Goal: Check status

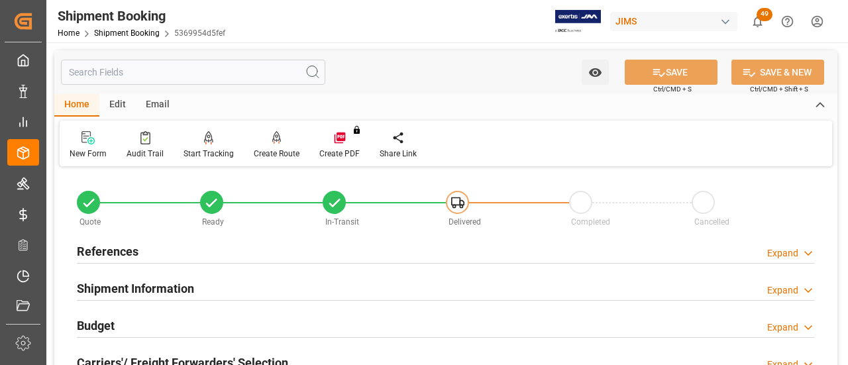
scroll to position [66, 0]
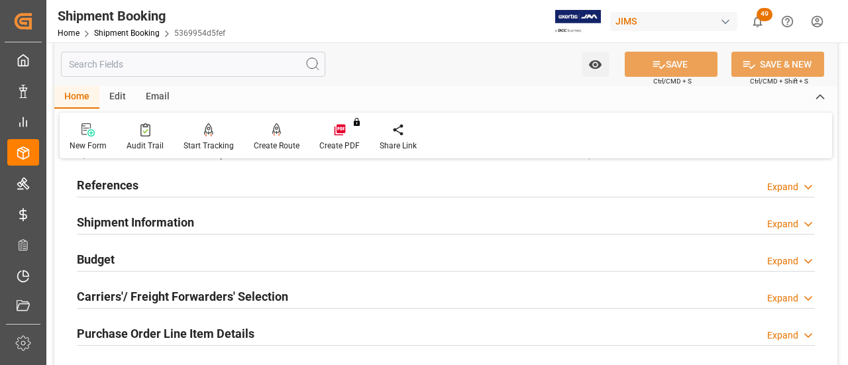
click at [152, 190] on div "References Expand" at bounding box center [446, 184] width 738 height 25
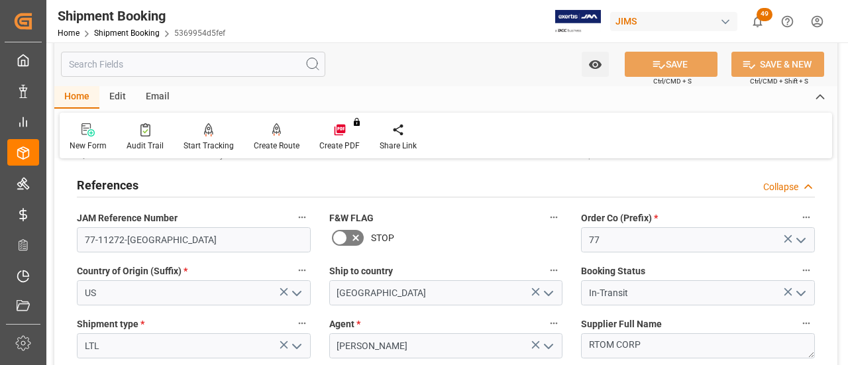
click at [150, 186] on div "References Collapse" at bounding box center [446, 184] width 738 height 25
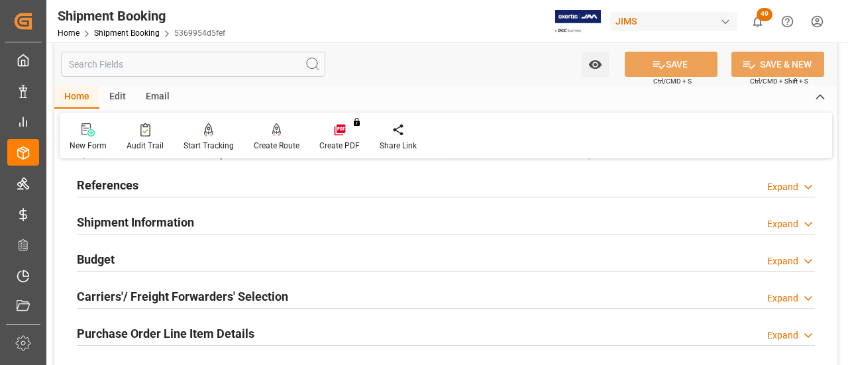
click at [212, 185] on div "References Expand" at bounding box center [446, 184] width 738 height 25
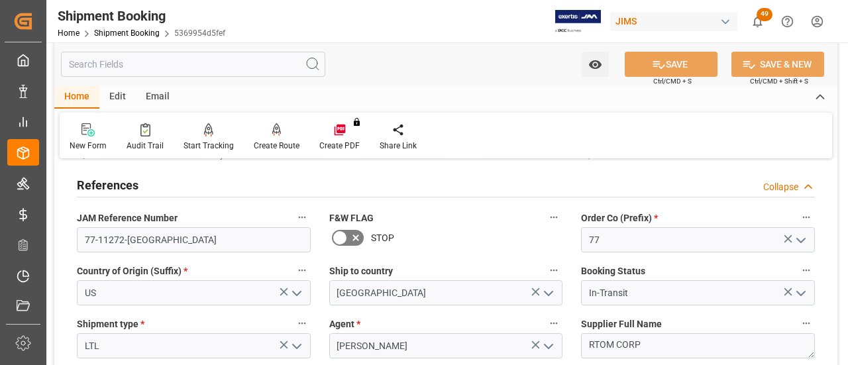
click at [212, 185] on div "References Collapse" at bounding box center [446, 184] width 738 height 25
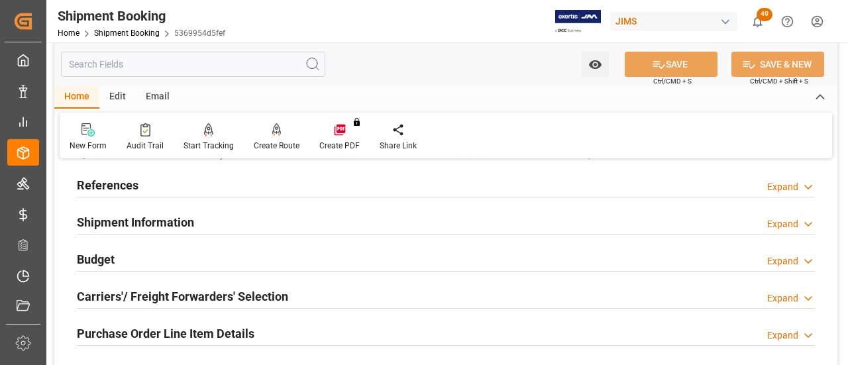
click at [310, 178] on div "References Expand" at bounding box center [446, 184] width 738 height 25
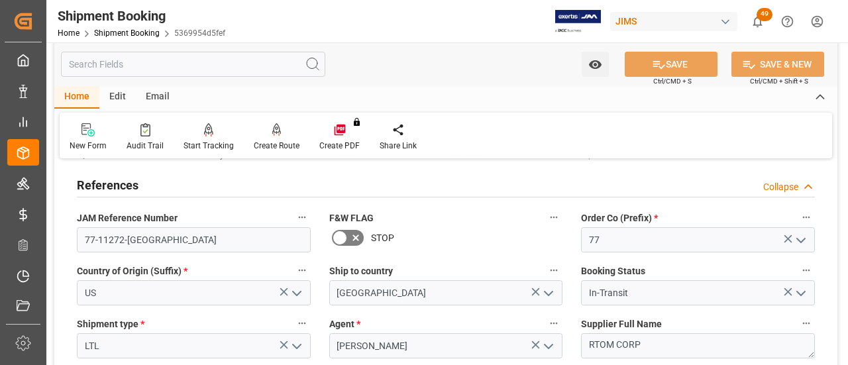
click at [310, 178] on div "References Collapse" at bounding box center [446, 184] width 738 height 25
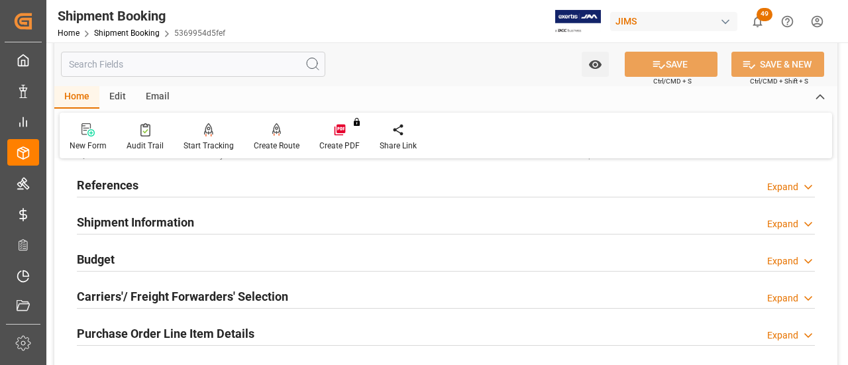
click at [285, 189] on div "References Expand" at bounding box center [446, 184] width 738 height 25
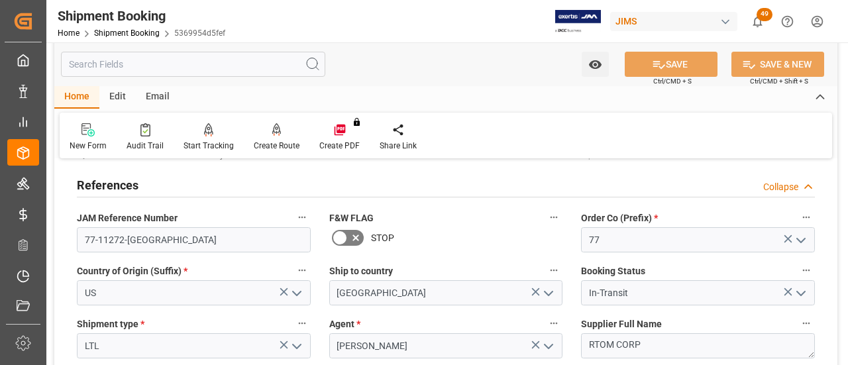
click at [277, 183] on div "References Collapse" at bounding box center [446, 184] width 738 height 25
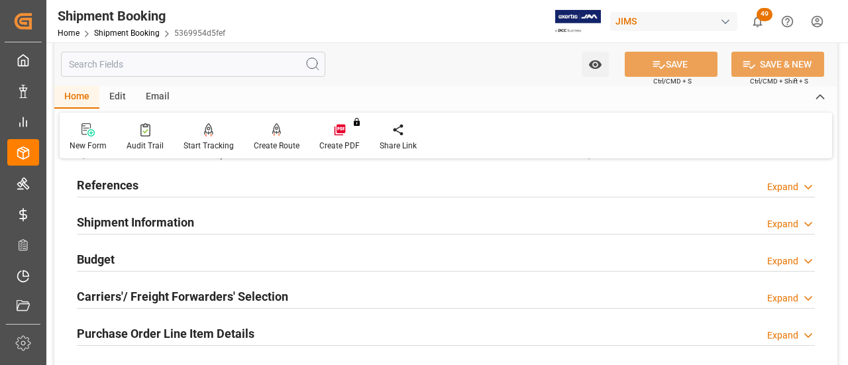
click at [277, 183] on div "References Expand" at bounding box center [446, 184] width 738 height 25
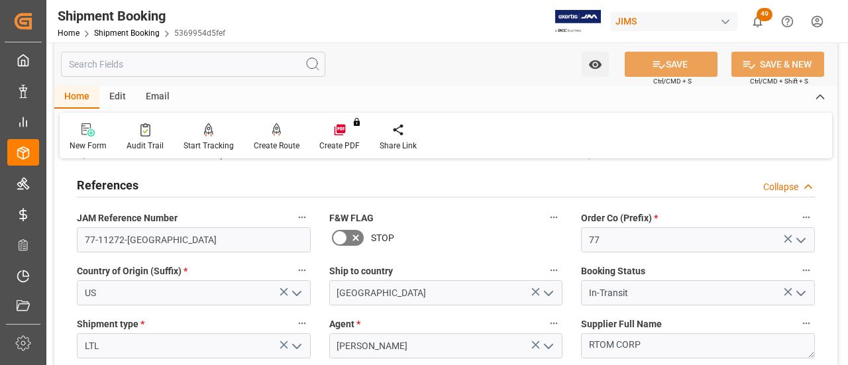
click at [277, 183] on div "References Collapse" at bounding box center [446, 184] width 738 height 25
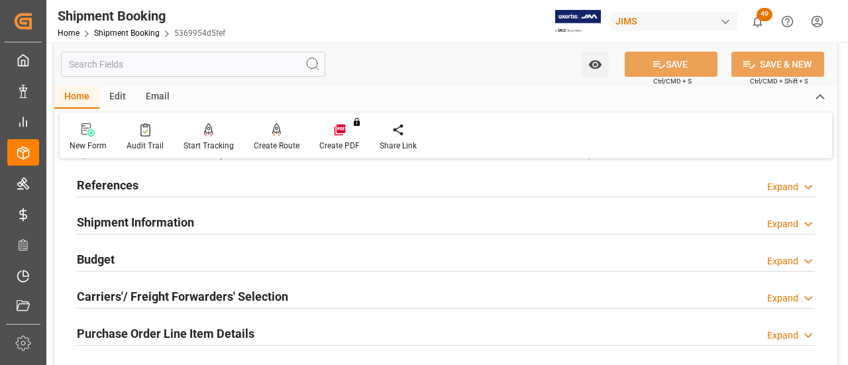
click at [269, 219] on div "Shipment Information Expand" at bounding box center [446, 221] width 738 height 25
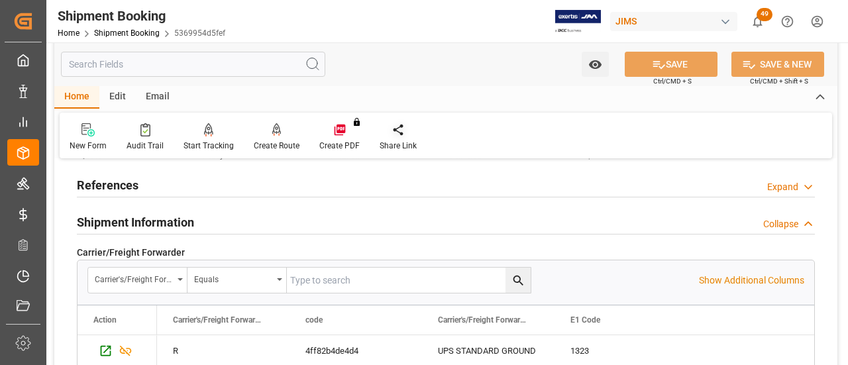
scroll to position [132, 0]
click at [148, 221] on h2 "Shipment Information" at bounding box center [135, 222] width 117 height 18
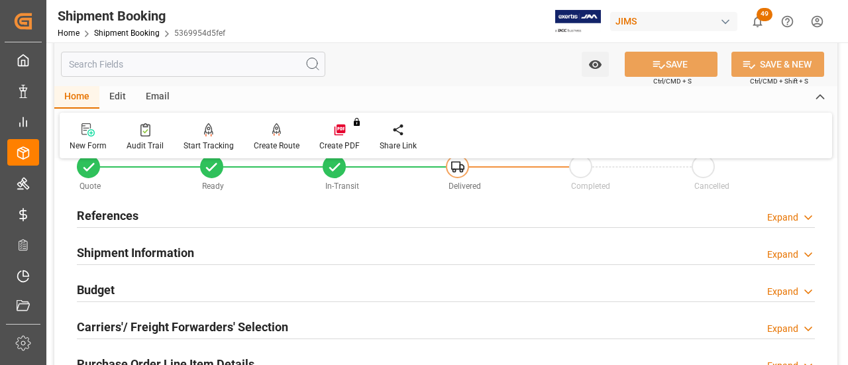
scroll to position [66, 0]
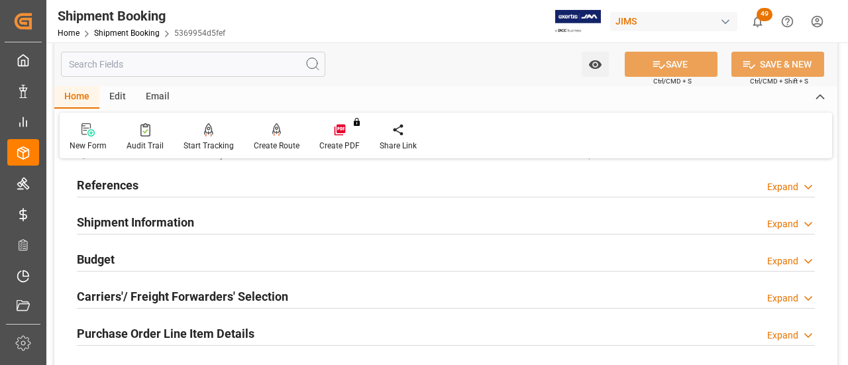
click at [270, 182] on div "References Expand" at bounding box center [446, 184] width 738 height 25
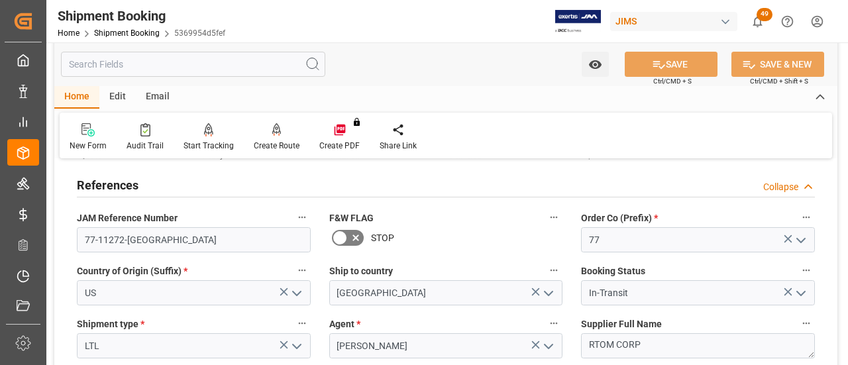
click at [270, 182] on div "References Collapse" at bounding box center [446, 184] width 738 height 25
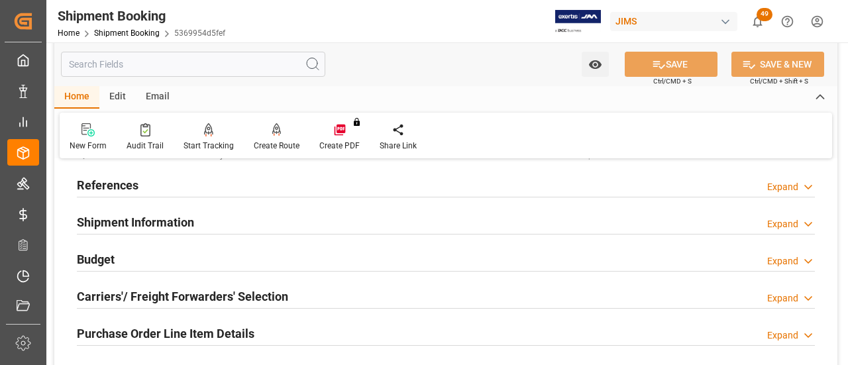
click at [270, 182] on div "References Expand" at bounding box center [446, 184] width 738 height 25
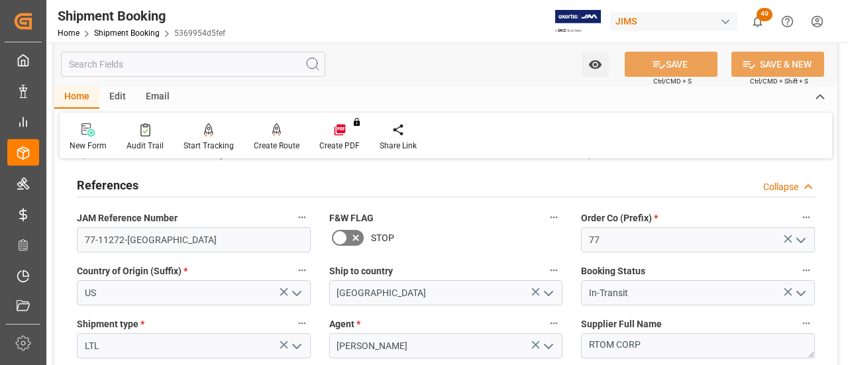
click at [180, 183] on div "References Collapse" at bounding box center [446, 184] width 738 height 25
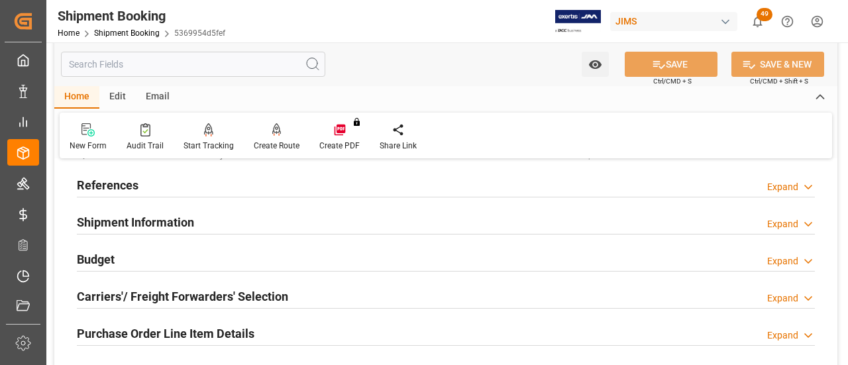
click at [176, 183] on div "References Expand" at bounding box center [446, 184] width 738 height 25
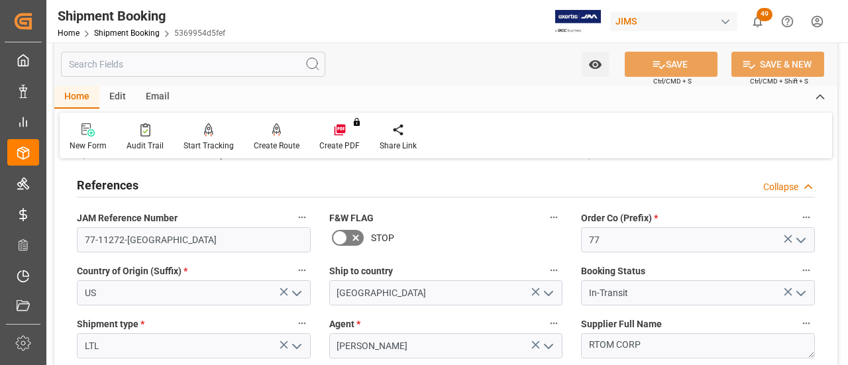
click at [176, 183] on div "References Collapse" at bounding box center [446, 184] width 738 height 25
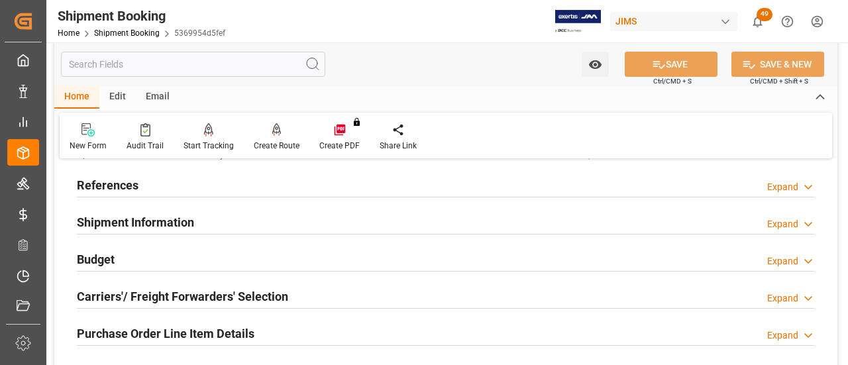
click at [169, 221] on h2 "Shipment Information" at bounding box center [135, 222] width 117 height 18
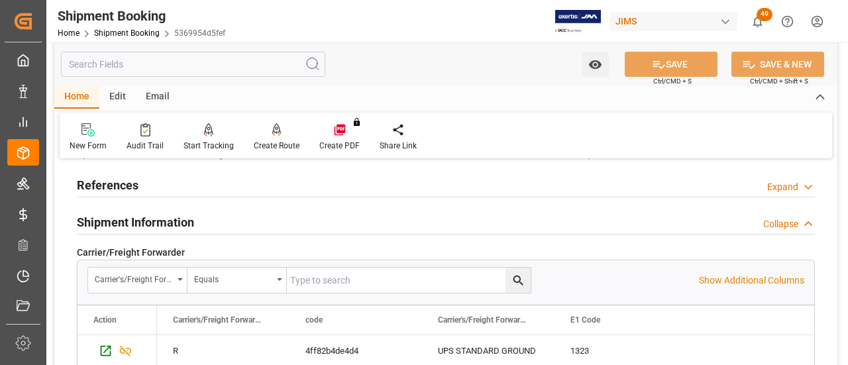
click at [169, 221] on h2 "Shipment Information" at bounding box center [135, 222] width 117 height 18
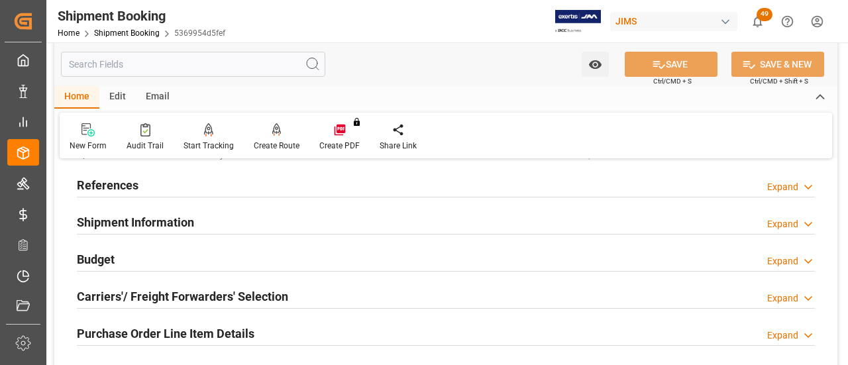
click at [166, 189] on div "References Expand" at bounding box center [446, 184] width 738 height 25
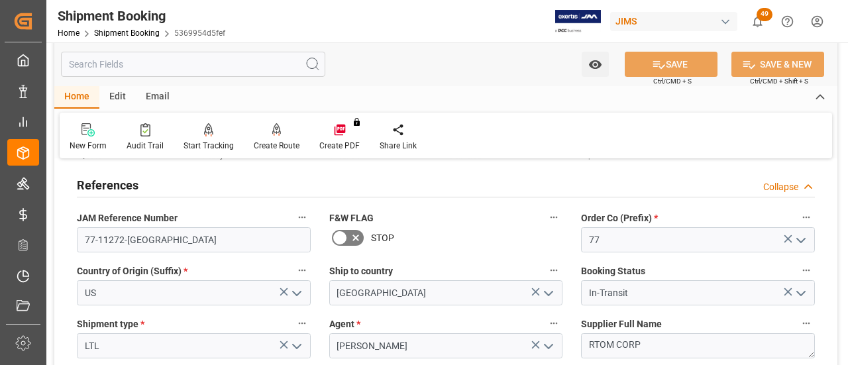
click at [167, 183] on div "References Collapse" at bounding box center [446, 184] width 738 height 25
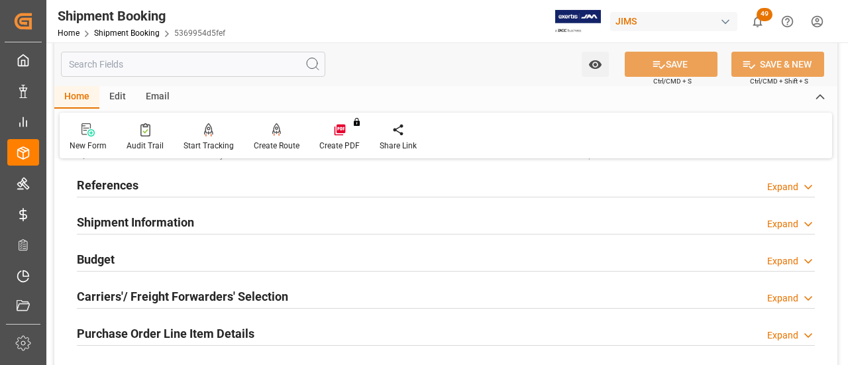
click at [167, 213] on div "Shipment Information" at bounding box center [135, 221] width 117 height 25
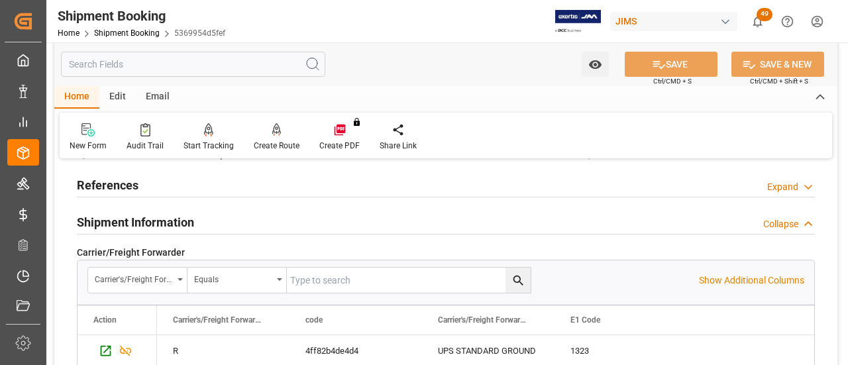
click at [185, 217] on h2 "Shipment Information" at bounding box center [135, 222] width 117 height 18
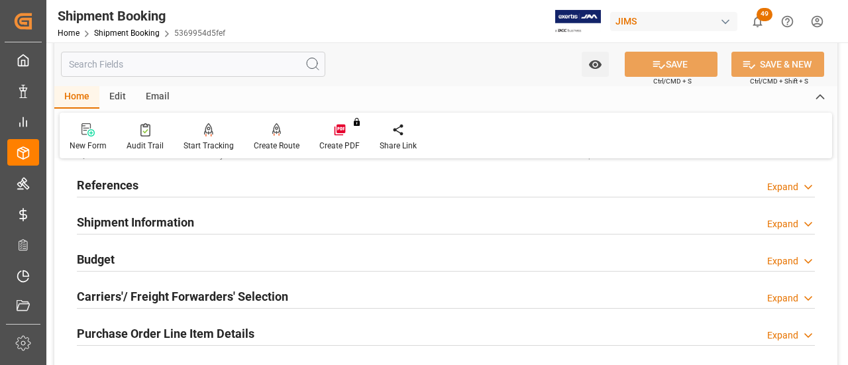
click at [178, 178] on div "References Expand" at bounding box center [446, 184] width 738 height 25
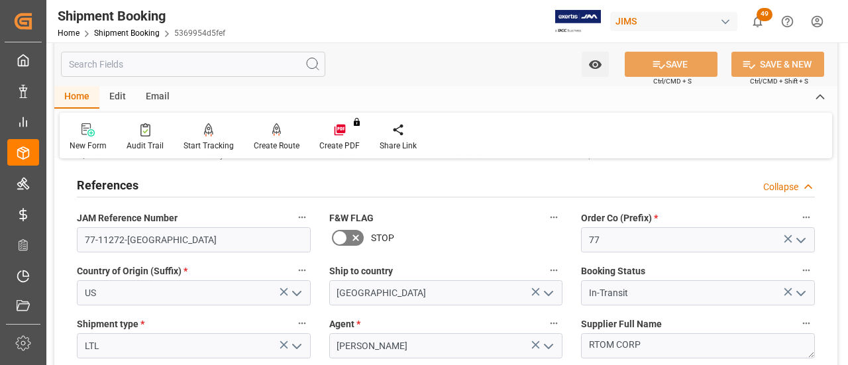
click at [178, 178] on div "References Collapse" at bounding box center [446, 184] width 738 height 25
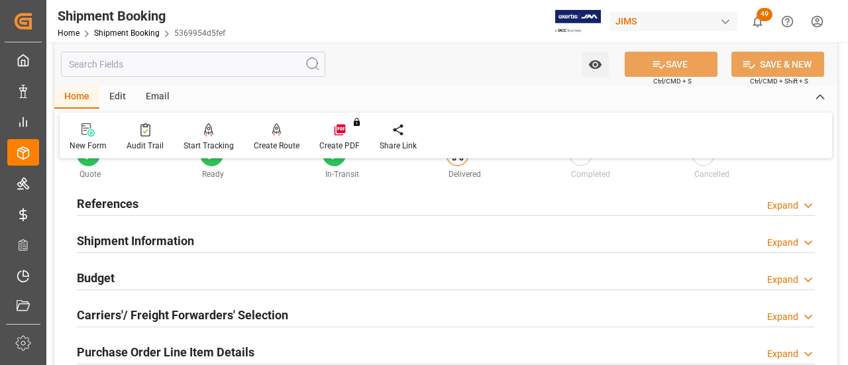
scroll to position [0, 0]
